Goal: Navigation & Orientation: Find specific page/section

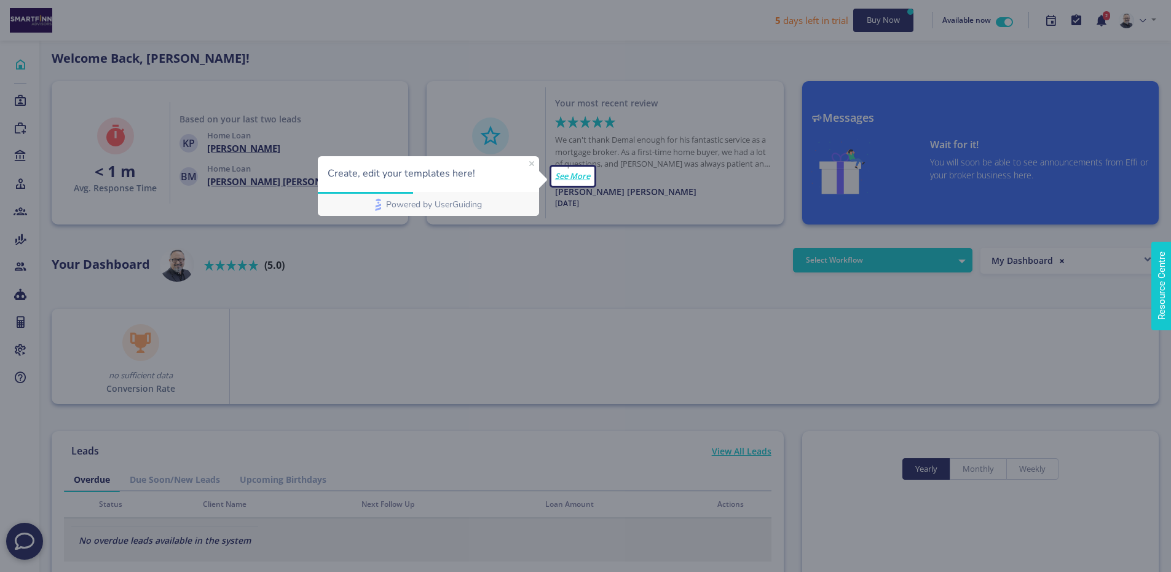
scroll to position [111, 197]
